Goal: Task Accomplishment & Management: Manage account settings

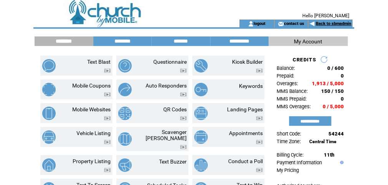
click at [348, 23] on link "Back to sbmadmin" at bounding box center [333, 23] width 35 height 5
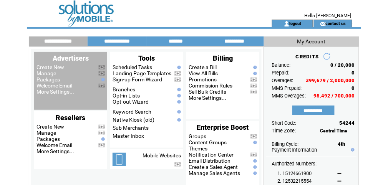
click at [48, 76] on link "Manage" at bounding box center [46, 73] width 20 height 6
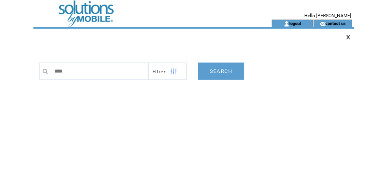
type input "*****"
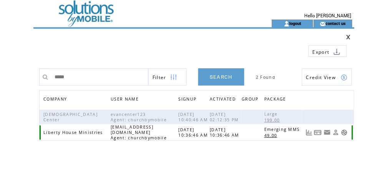
click at [344, 132] on link at bounding box center [344, 132] width 7 height 7
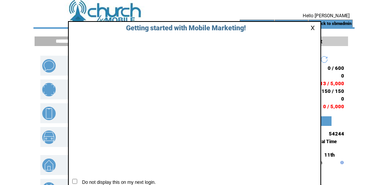
click at [313, 28] on link at bounding box center [313, 27] width 7 height 5
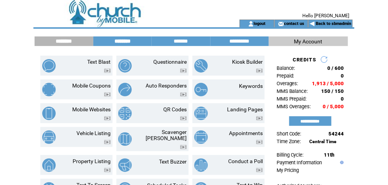
click at [121, 41] on input "********" at bounding box center [123, 41] width 58 height 7
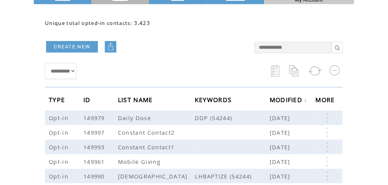
scroll to position [61, 0]
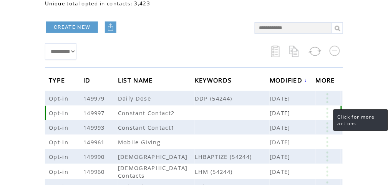
click at [326, 113] on link at bounding box center [327, 113] width 23 height 10
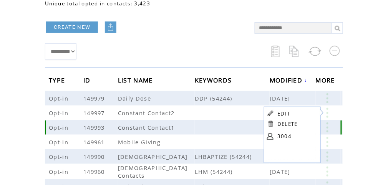
click at [329, 127] on link at bounding box center [327, 128] width 23 height 10
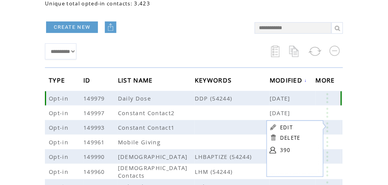
click at [329, 95] on link at bounding box center [327, 98] width 23 height 10
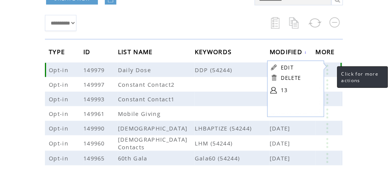
scroll to position [102, 0]
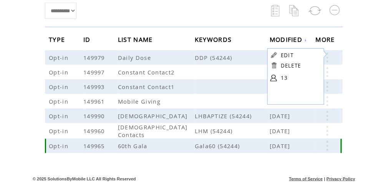
click at [328, 145] on link at bounding box center [327, 146] width 23 height 10
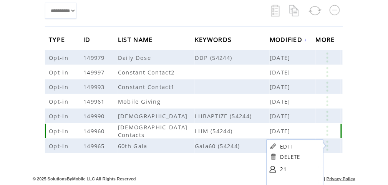
click at [327, 133] on link at bounding box center [327, 131] width 23 height 10
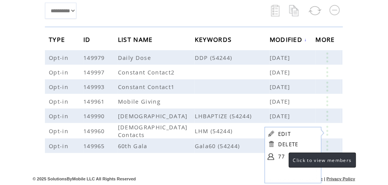
click at [281, 157] on link "77" at bounding box center [297, 157] width 38 height 12
